Goal: Information Seeking & Learning: Learn about a topic

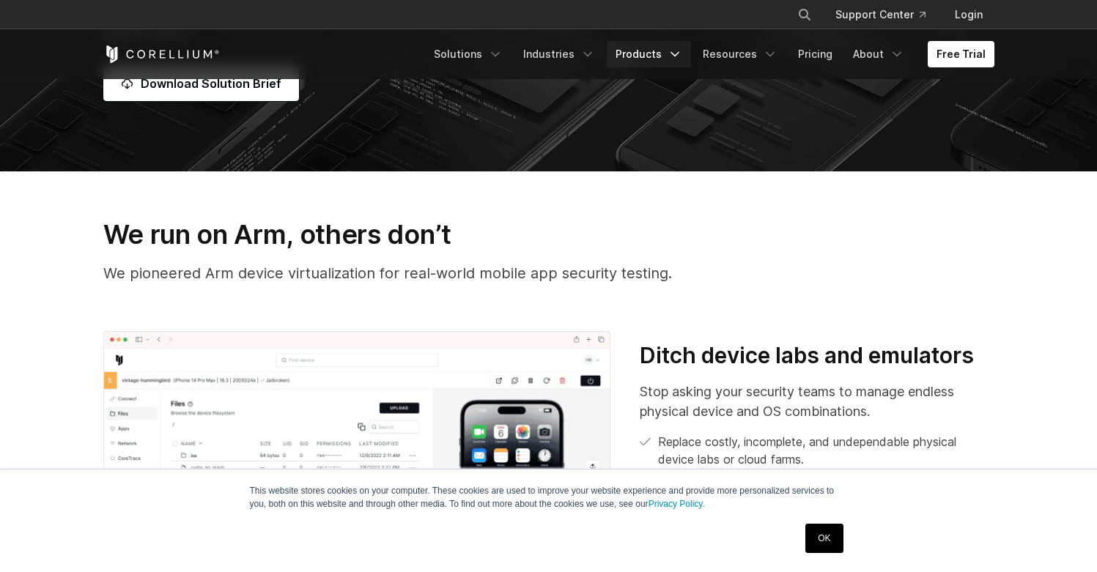
click at [672, 54] on link "Products" at bounding box center [649, 54] width 84 height 26
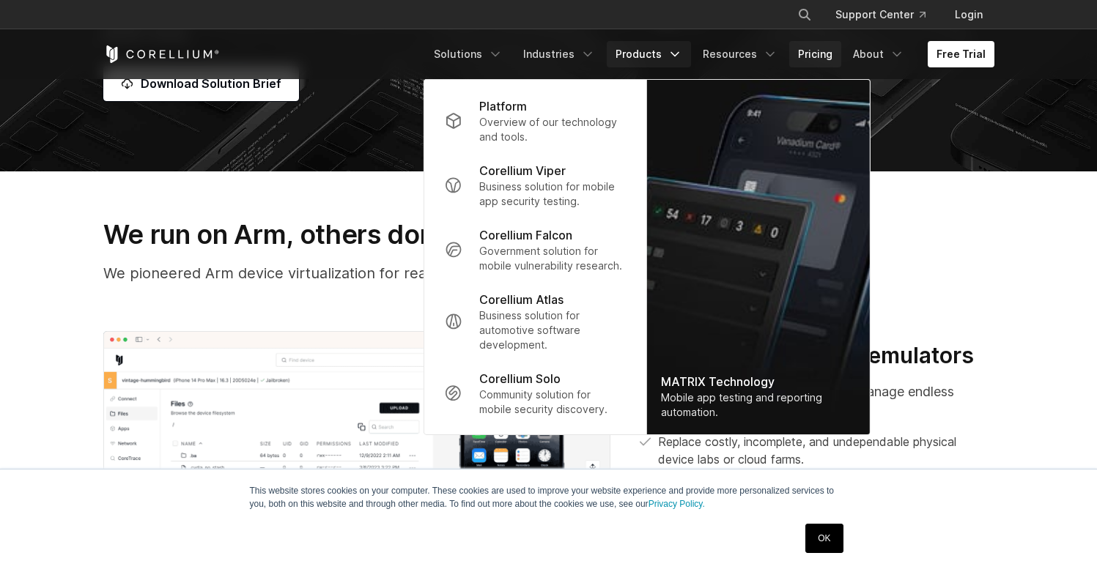
click at [815, 54] on link "Pricing" at bounding box center [815, 54] width 52 height 26
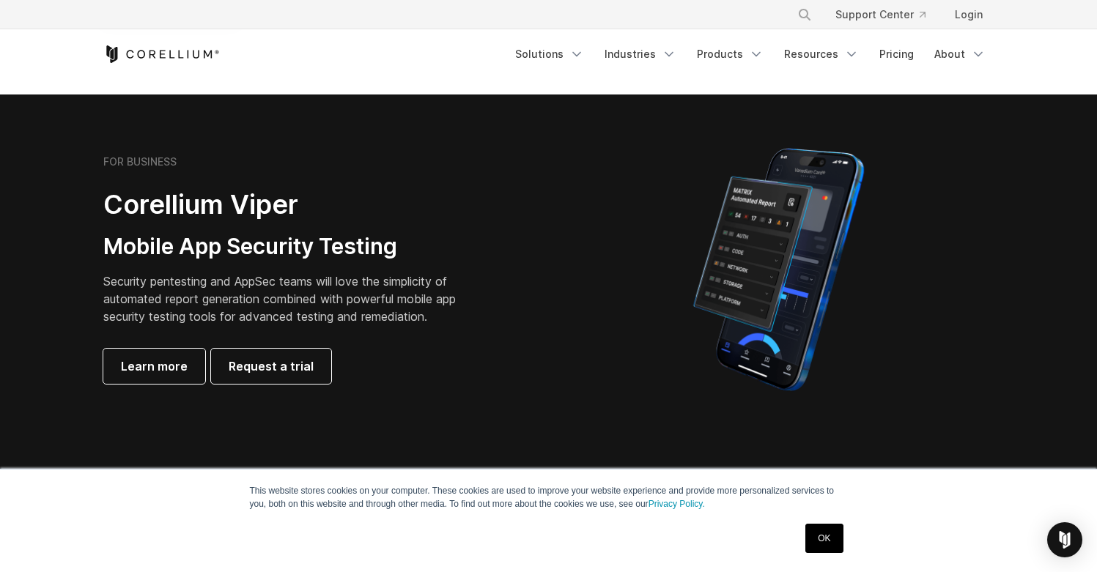
scroll to position [2595, 0]
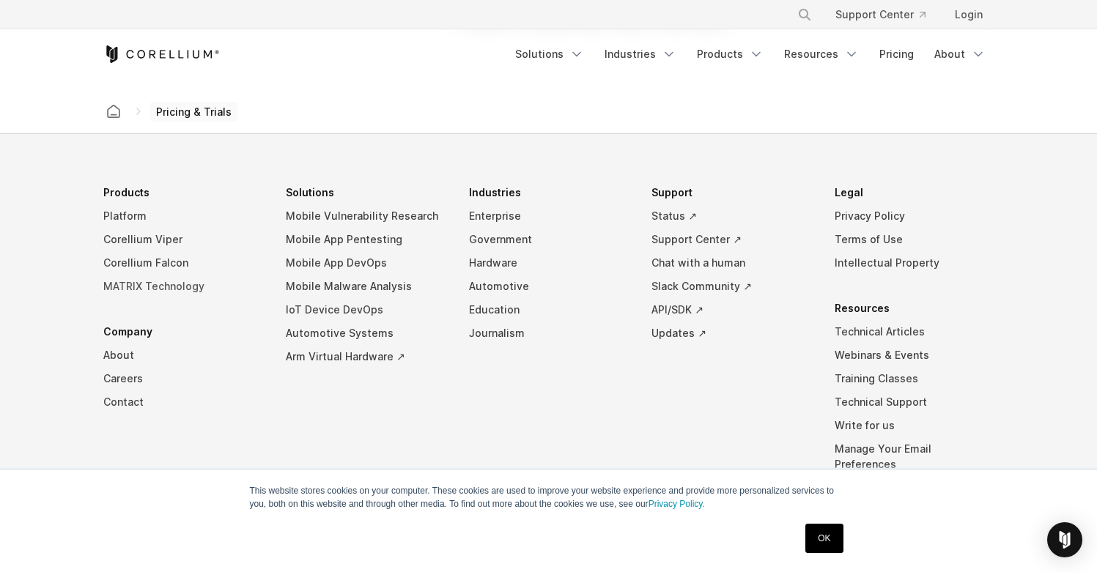
click at [165, 287] on link "MATRIX Technology" at bounding box center [183, 286] width 160 height 23
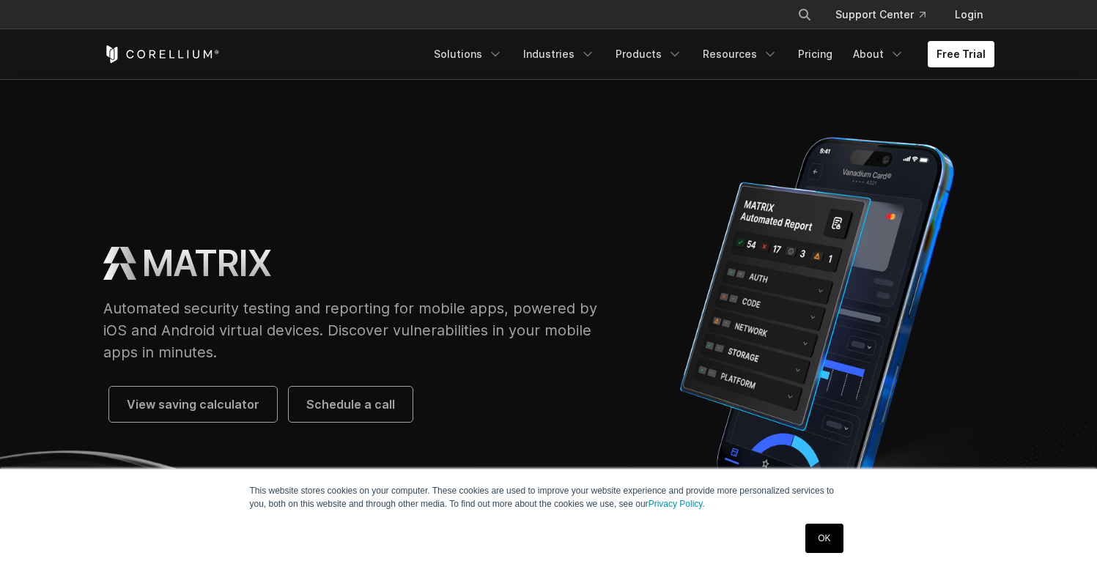
scroll to position [70, 0]
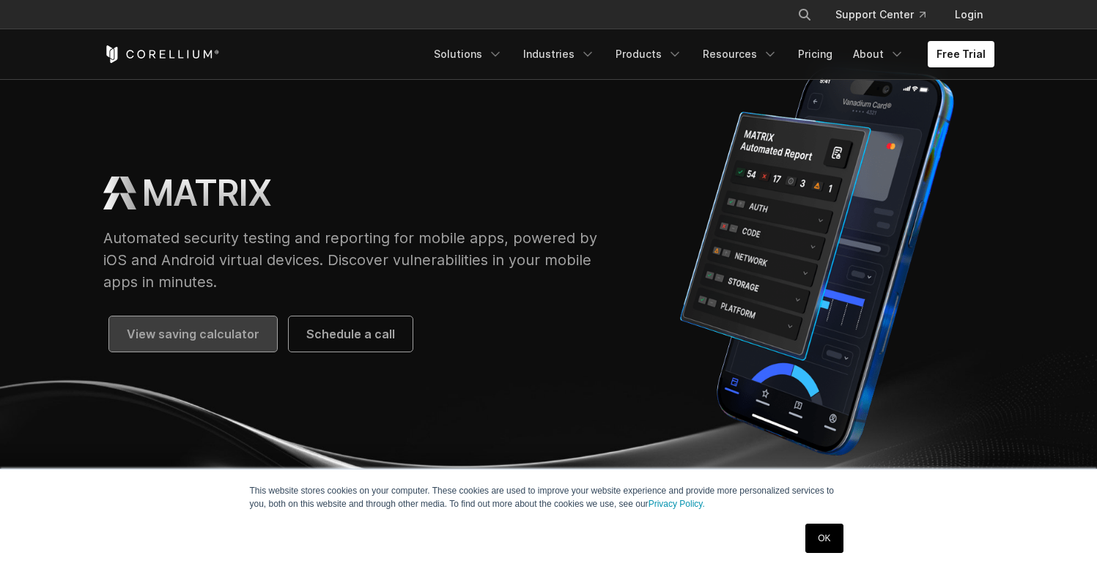
click at [220, 334] on span "View saving calculator" at bounding box center [193, 334] width 133 height 18
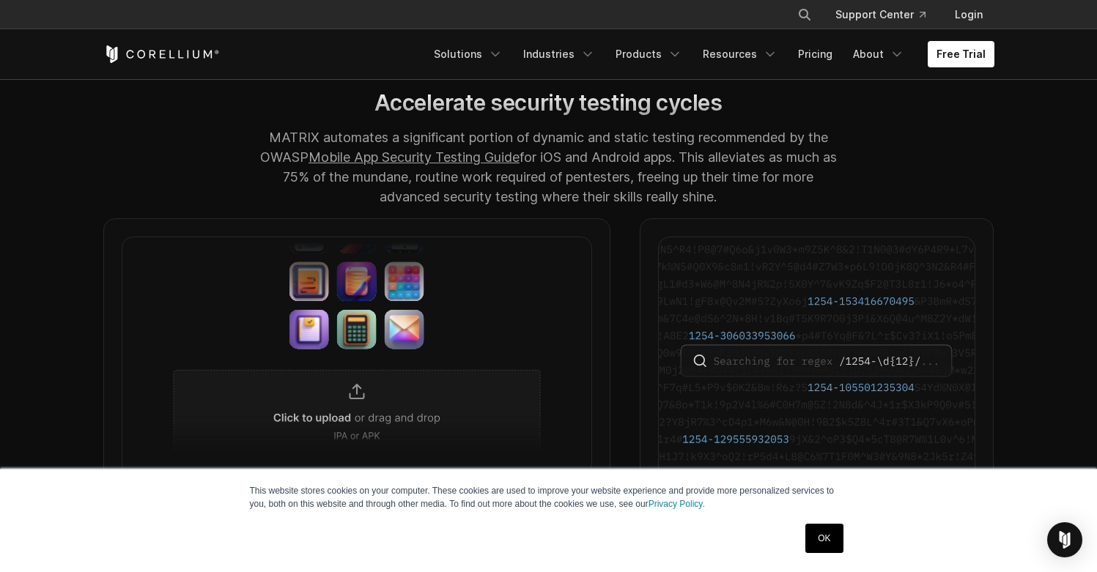
scroll to position [1217, 0]
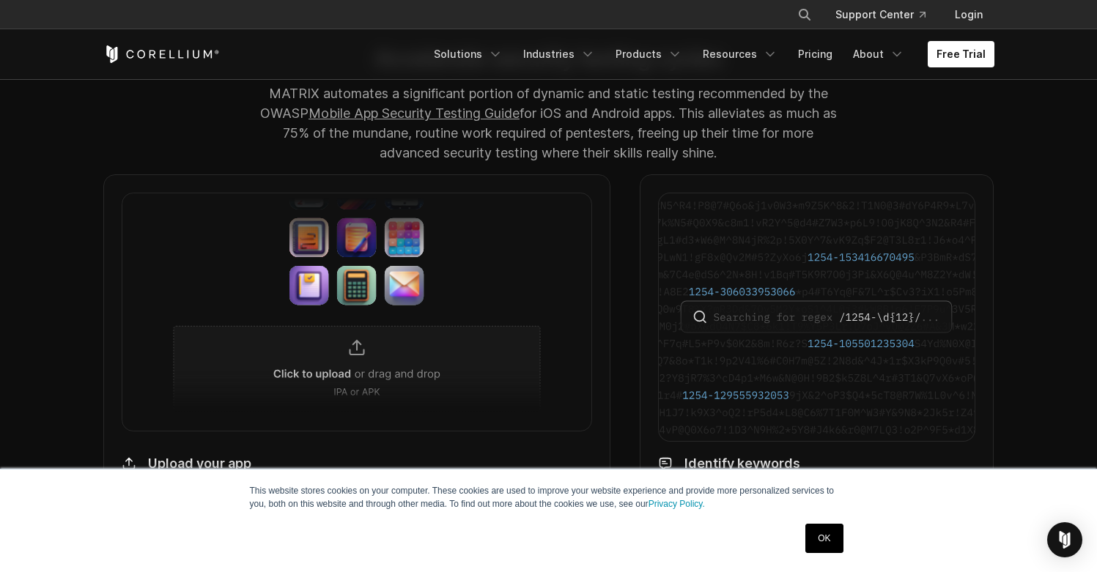
click at [515, 152] on p "MATRIX automates a significant portion of dynamic and static testing recommende…" at bounding box center [548, 123] width 584 height 79
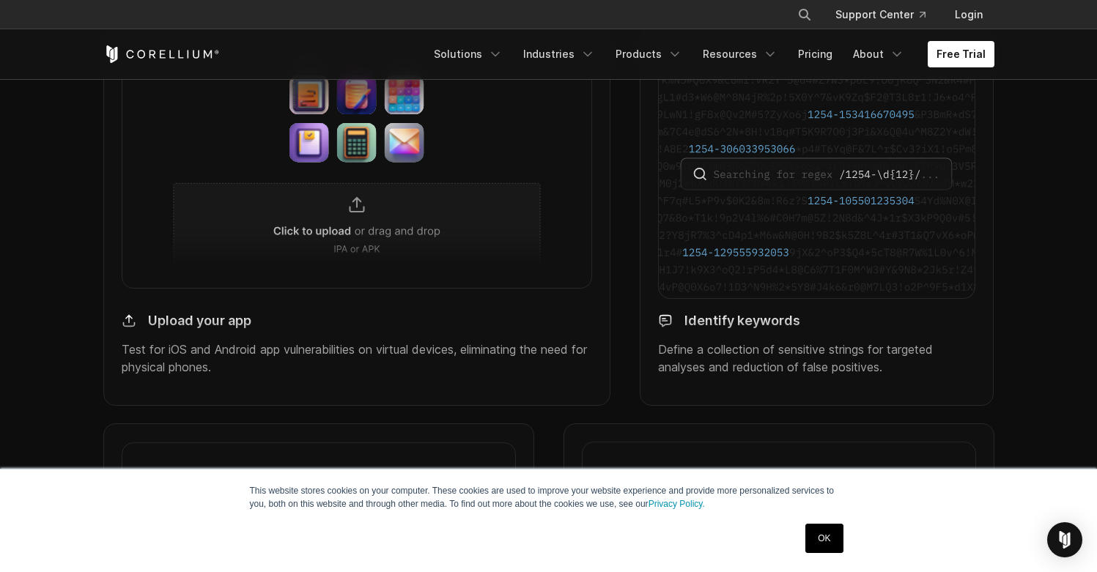
scroll to position [1467, 0]
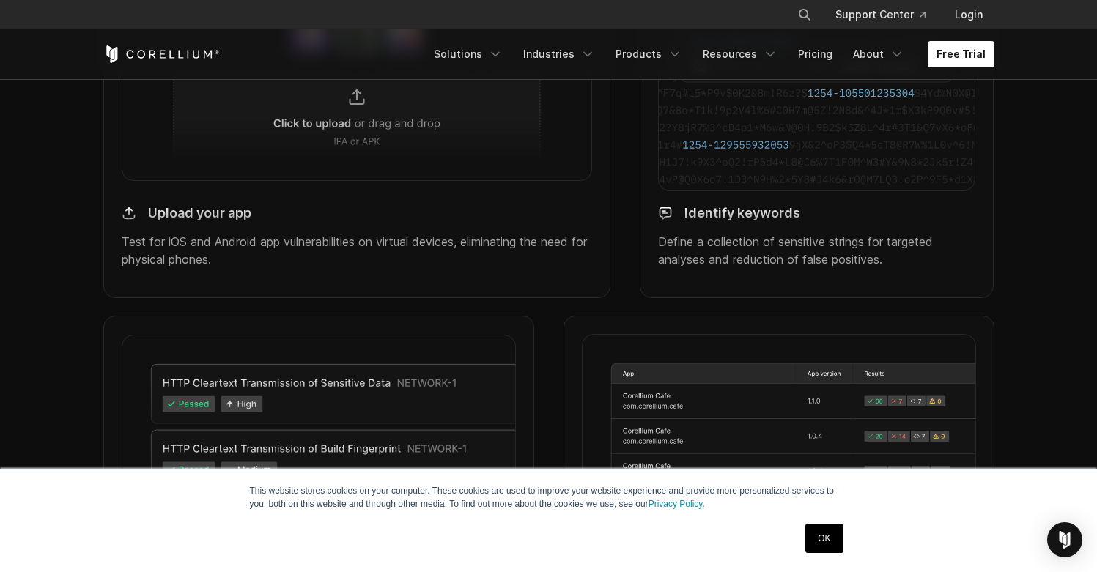
click at [403, 251] on p "Test for iOS and Android app vulnerabilities on virtual devices, eliminating th…" at bounding box center [357, 250] width 471 height 35
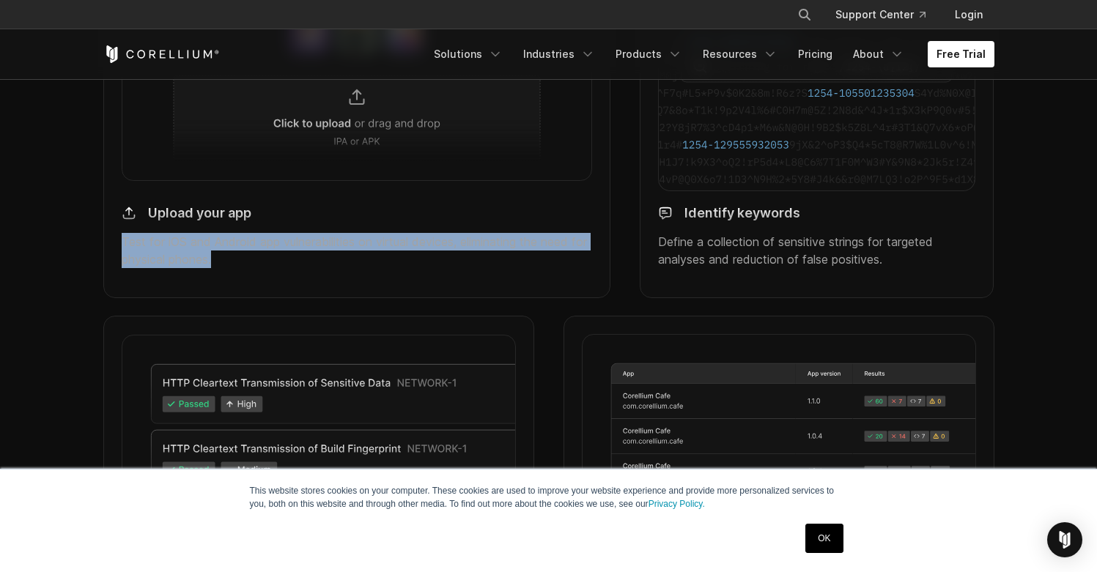
click at [403, 251] on p "Test for iOS and Android app vulnerabilities on virtual devices, eliminating th…" at bounding box center [357, 250] width 471 height 35
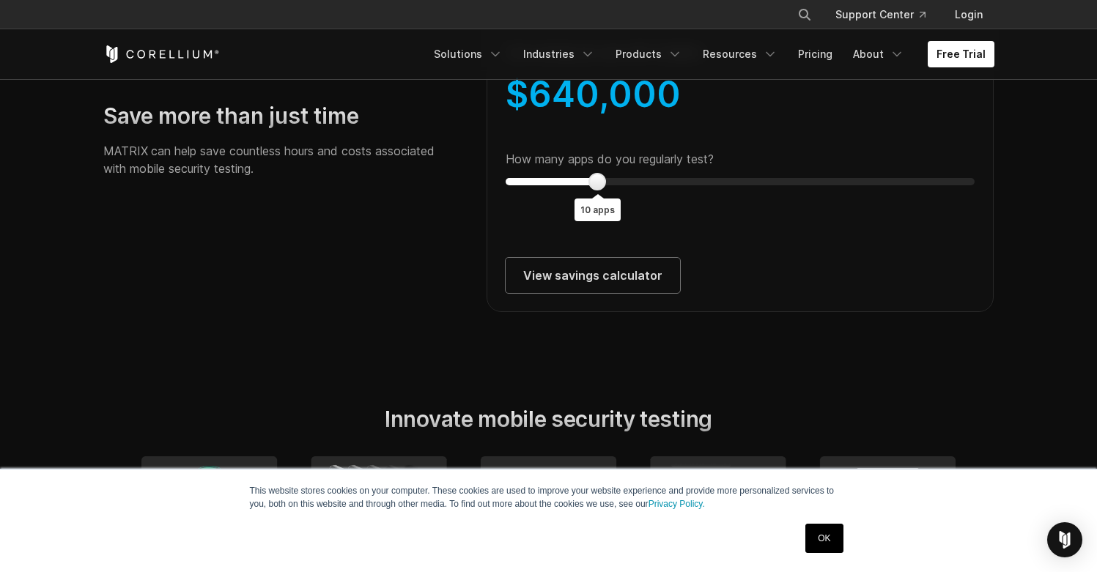
scroll to position [2748, 0]
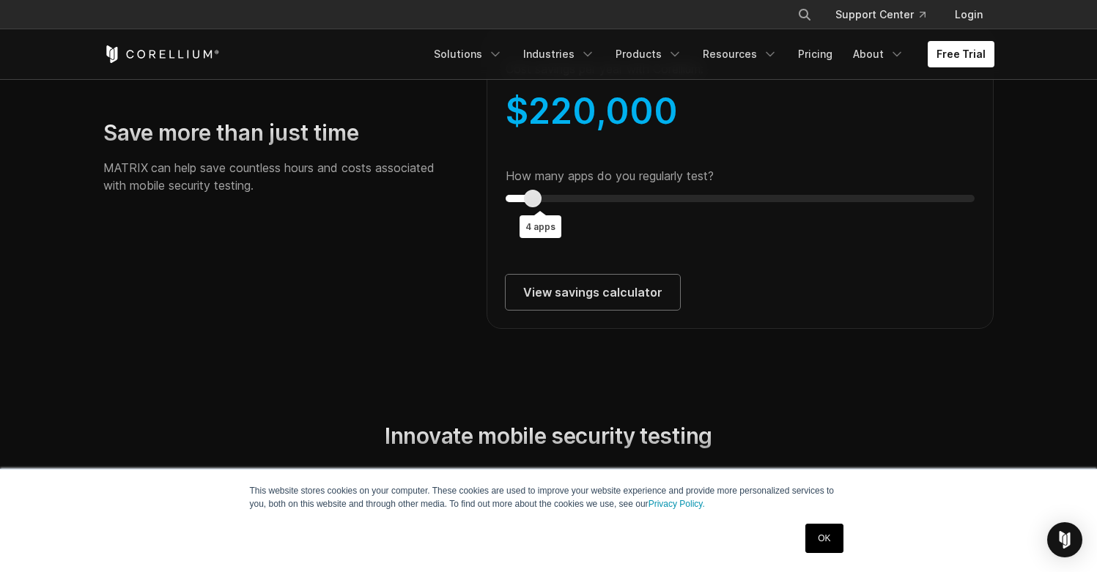
type input "*"
click at [516, 247] on div "Cost savings per year with Corellium: $ 220,000 How many apps do you regularly …" at bounding box center [740, 179] width 508 height 300
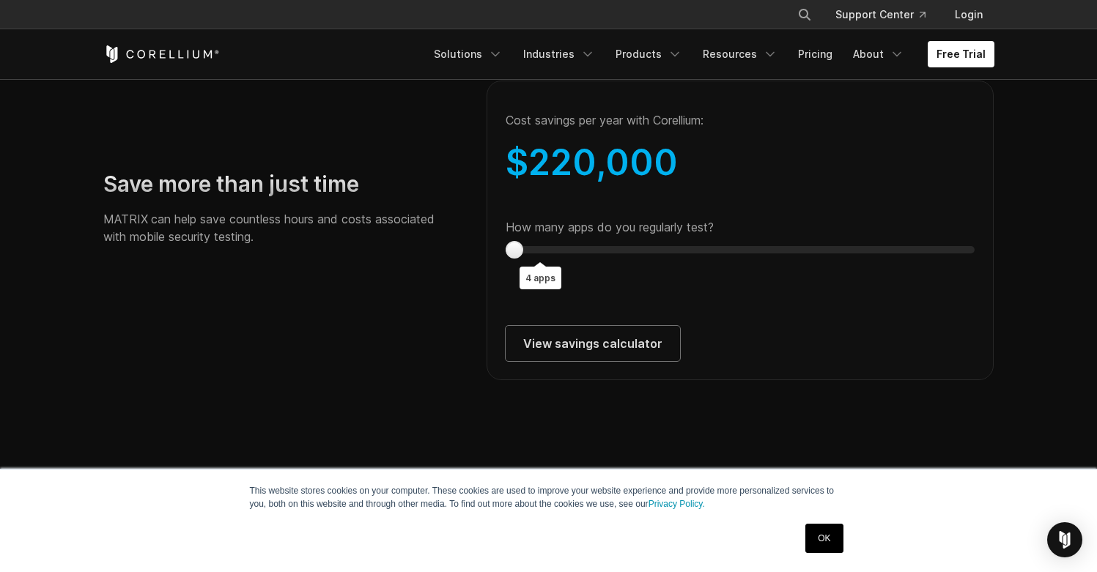
scroll to position [2695, 0]
click at [384, 259] on div "Save more than just time MATRIX can help save countless hours and costs associa…" at bounding box center [280, 215] width 383 height 86
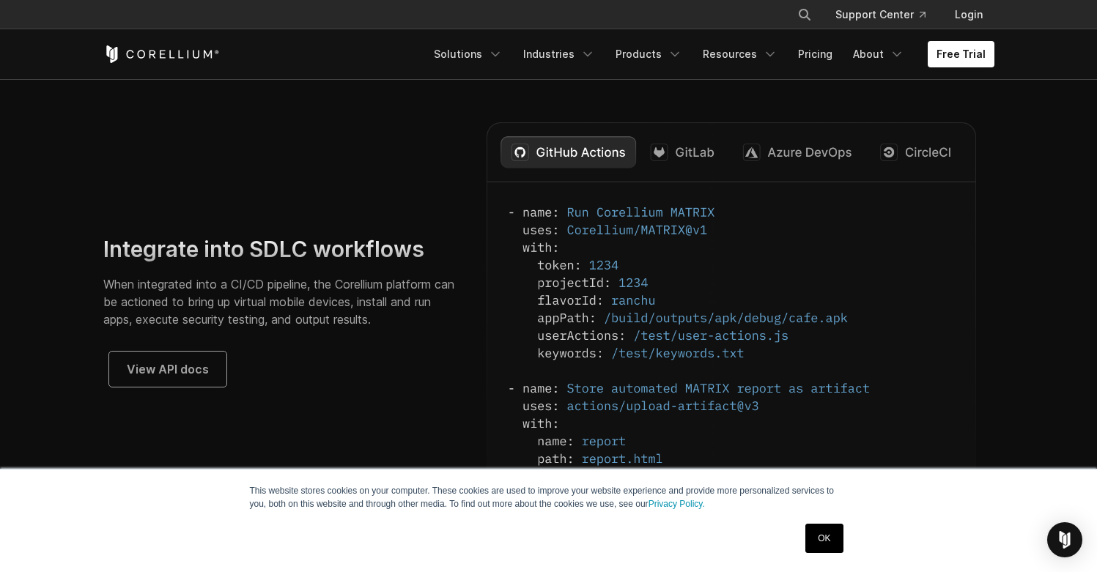
scroll to position [3742, 0]
click at [650, 259] on img at bounding box center [730, 306] width 489 height 366
click at [650, 251] on img at bounding box center [730, 306] width 489 height 366
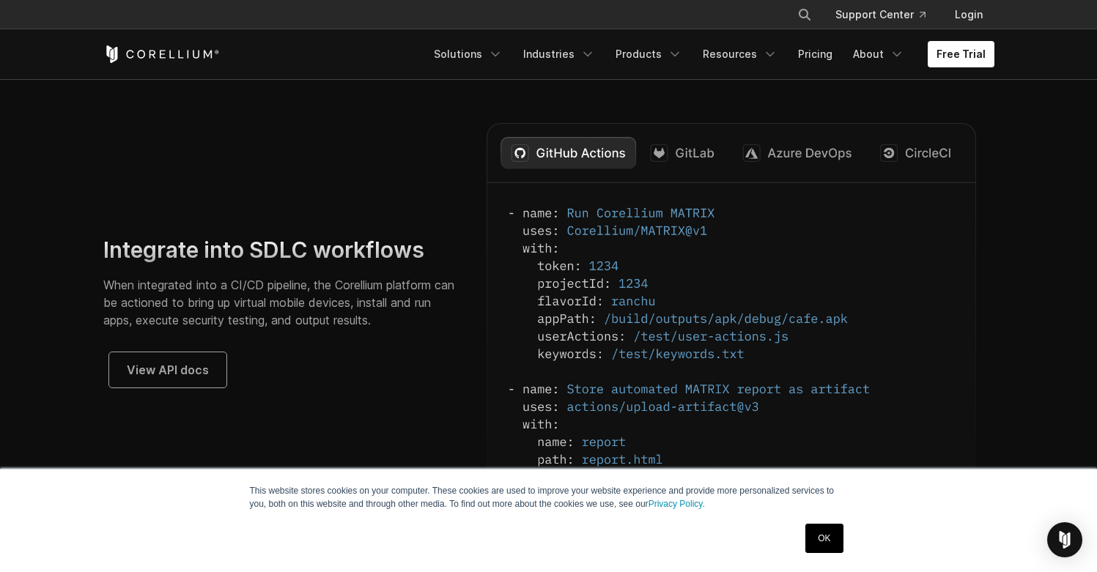
click at [659, 174] on img at bounding box center [730, 306] width 489 height 366
click at [684, 175] on img at bounding box center [730, 306] width 489 height 366
click at [171, 388] on link "View API docs" at bounding box center [167, 369] width 117 height 35
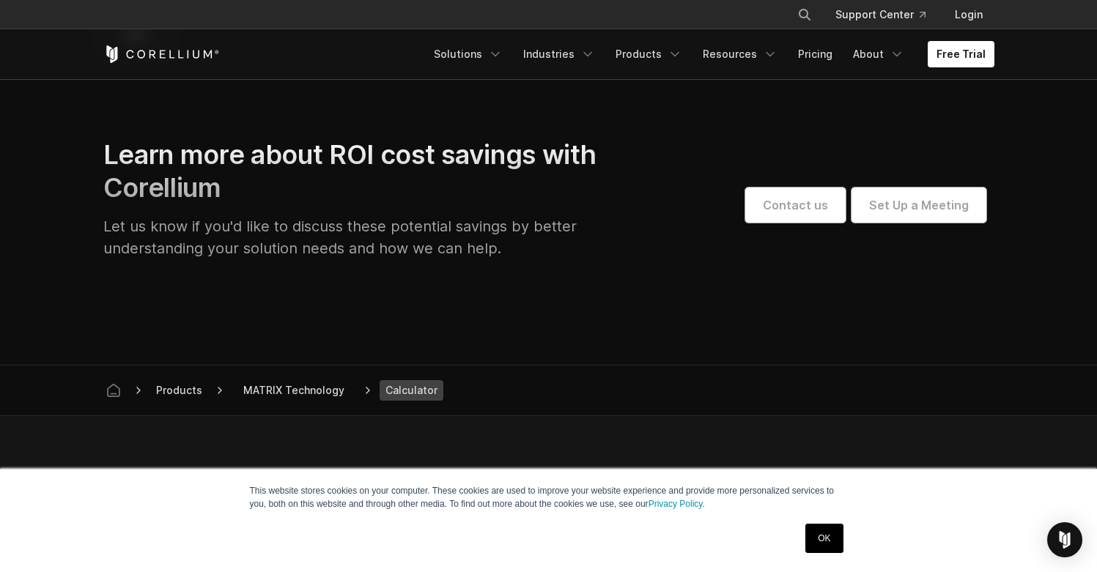
scroll to position [1601, 0]
